Goal: Task Accomplishment & Management: Manage account settings

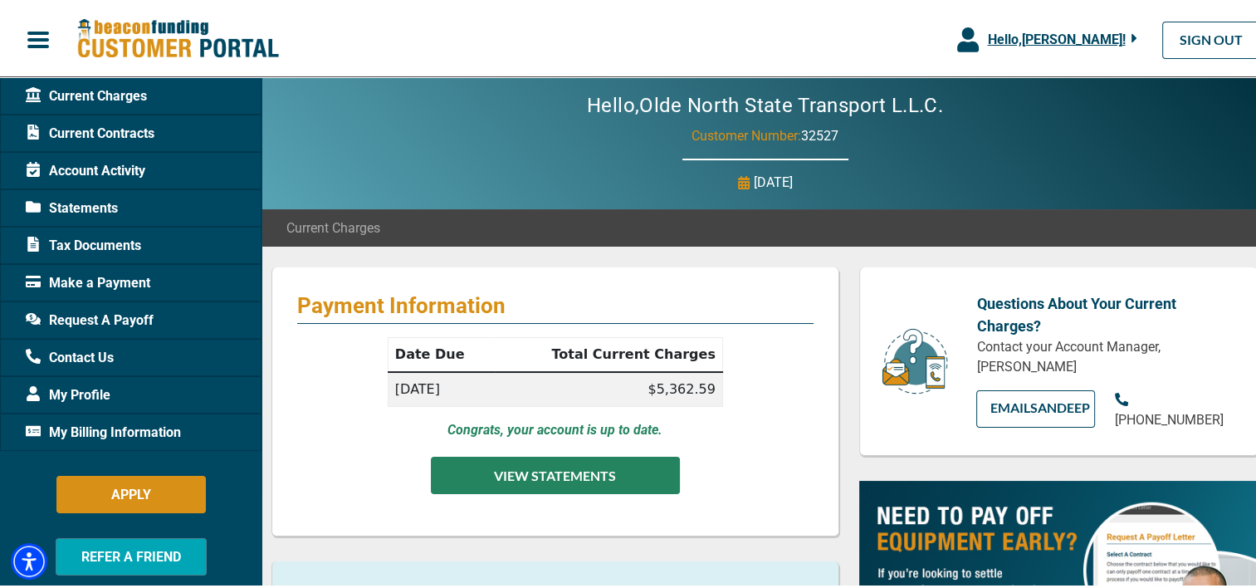
click at [569, 476] on button "VIEW STATEMENTS" at bounding box center [555, 472] width 249 height 37
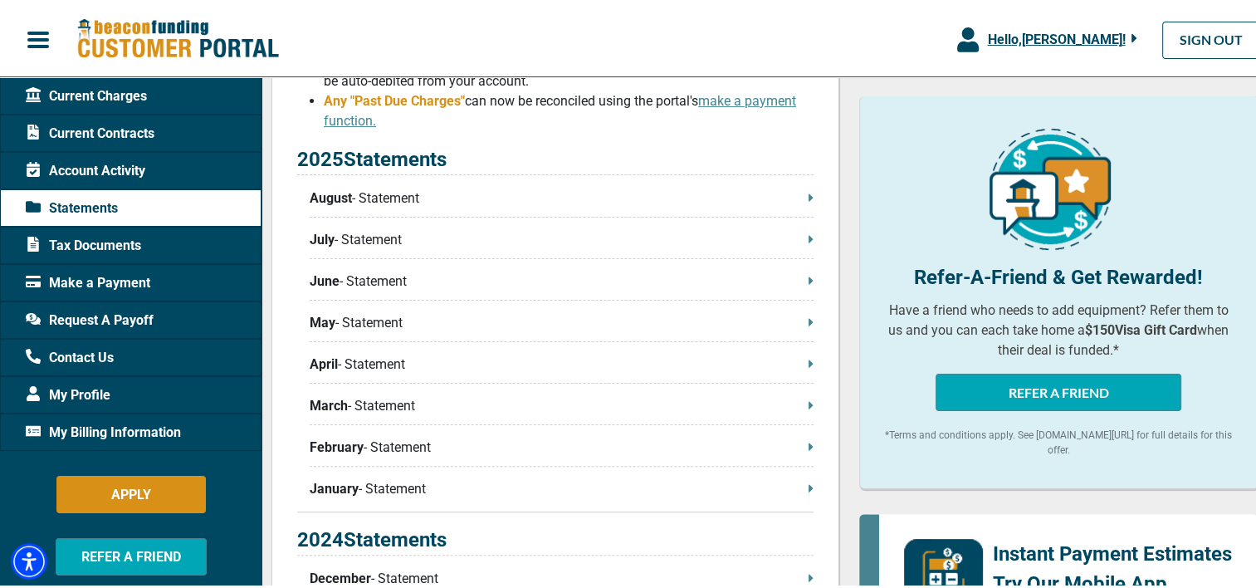
scroll to position [375, 0]
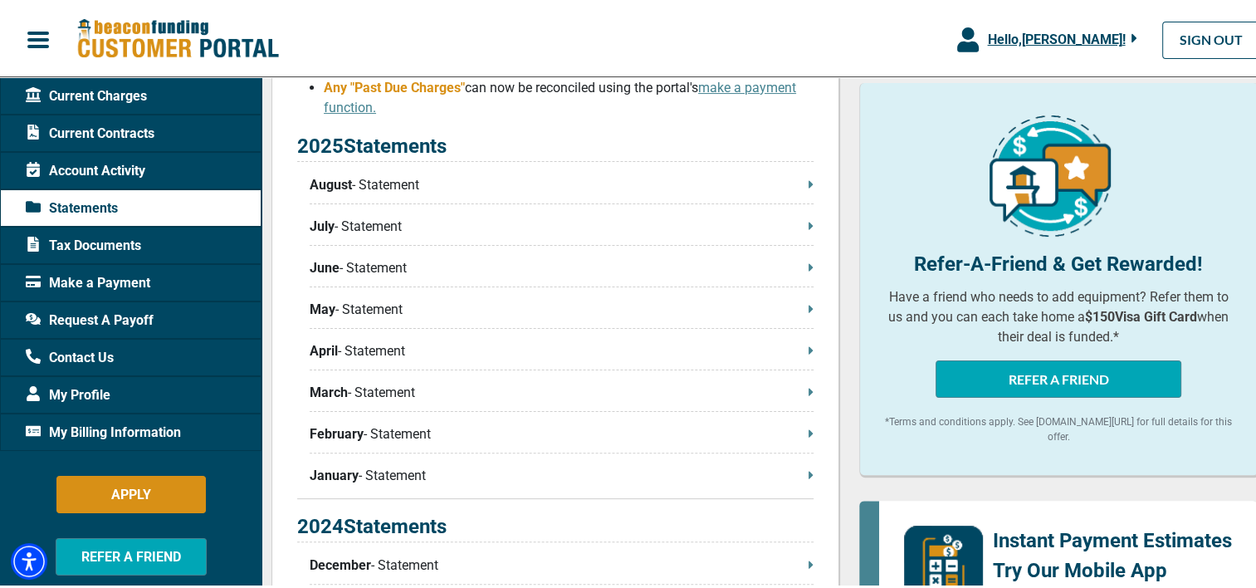
click at [809, 183] on icon at bounding box center [811, 181] width 4 height 7
click at [379, 228] on p "July - Statement" at bounding box center [562, 224] width 504 height 20
click at [389, 276] on p "June - Statement" at bounding box center [562, 266] width 504 height 20
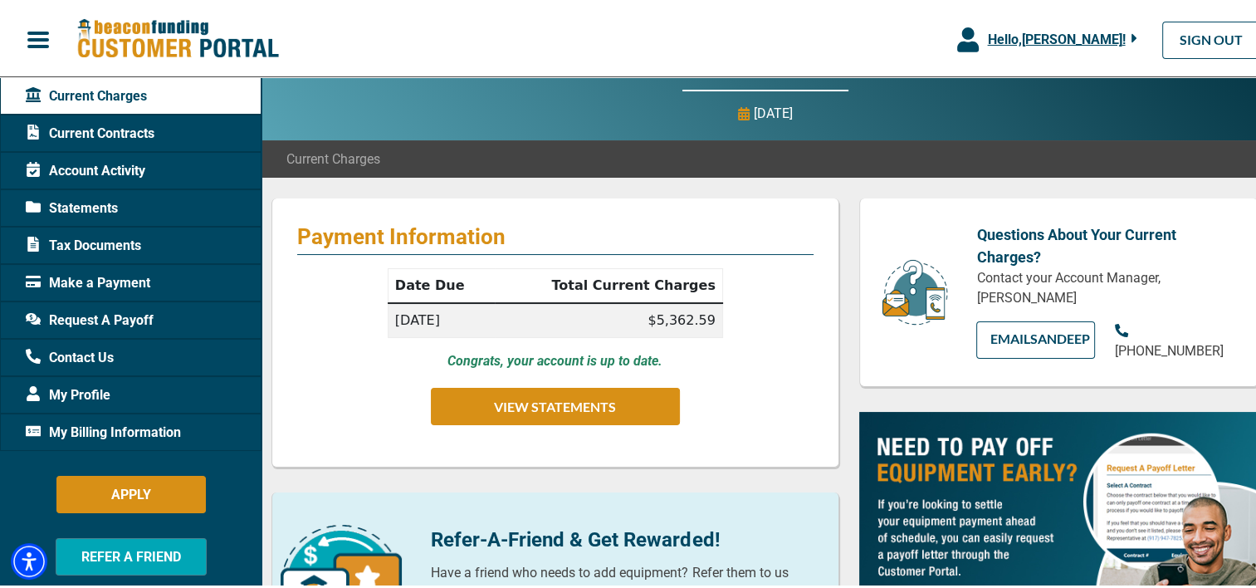
scroll to position [70, 0]
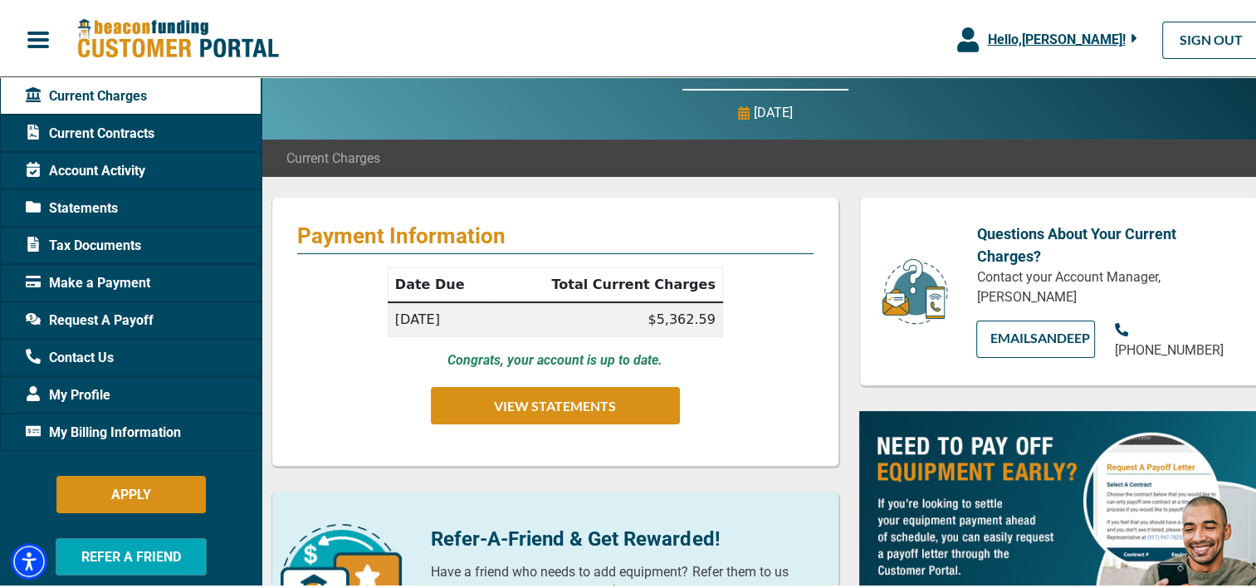
click at [142, 269] on div "Make a Payment" at bounding box center [131, 280] width 262 height 37
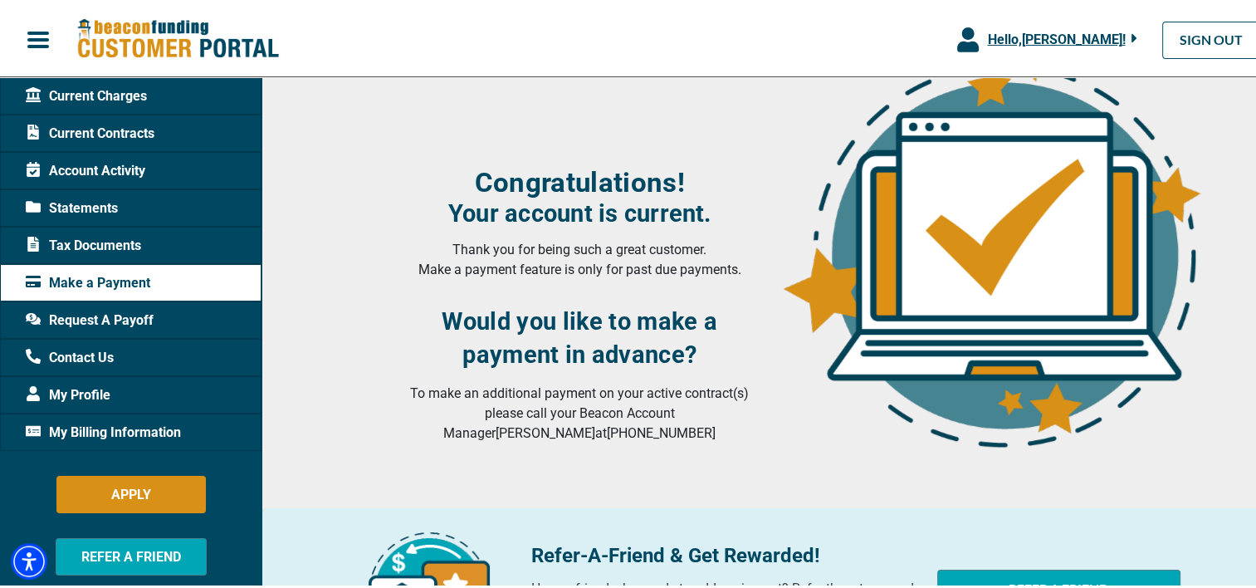
scroll to position [412, 0]
